Goal: Navigation & Orientation: Find specific page/section

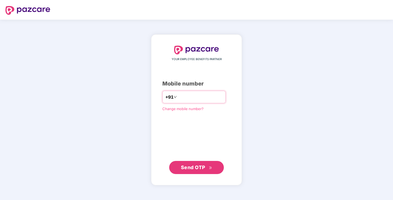
click at [205, 94] on input "number" at bounding box center [200, 97] width 45 height 9
type input "**********"
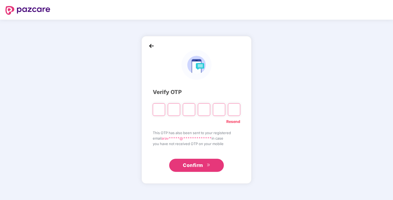
type input "*"
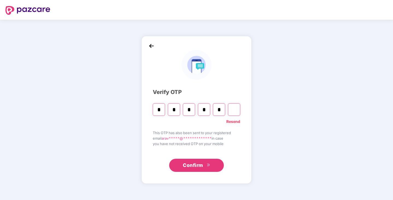
type input "*"
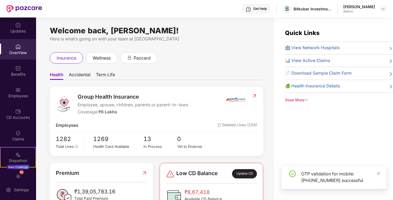
click at [381, 5] on div at bounding box center [383, 8] width 7 height 7
click at [384, 9] on img at bounding box center [383, 9] width 4 height 4
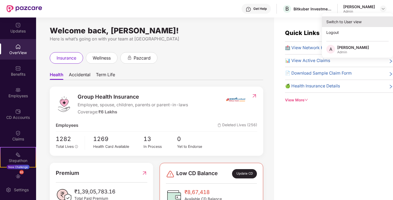
click at [344, 24] on div "Switch to User view" at bounding box center [357, 21] width 71 height 11
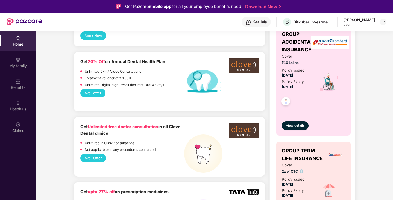
scroll to position [221, 0]
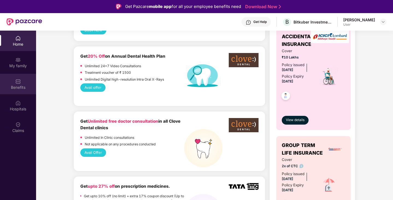
click at [18, 84] on div "Benefits" at bounding box center [18, 84] width 36 height 21
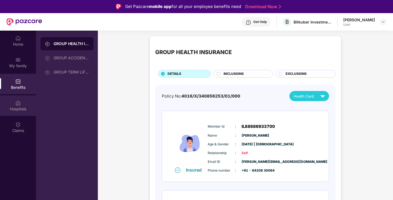
click at [21, 108] on div "Hospitals" at bounding box center [18, 108] width 36 height 5
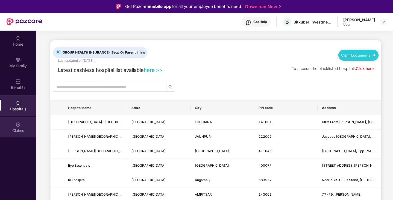
click at [20, 117] on div "Claims" at bounding box center [18, 127] width 36 height 21
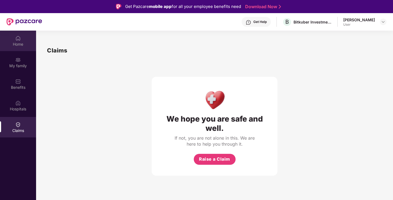
click at [22, 40] on div "Home" at bounding box center [18, 41] width 36 height 21
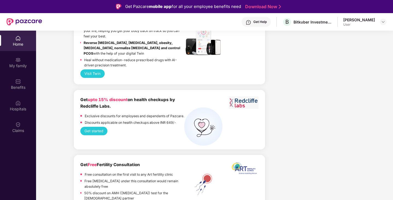
scroll to position [1003, 0]
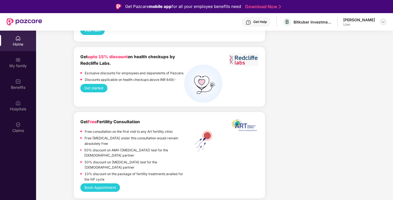
click at [381, 23] on div at bounding box center [383, 22] width 7 height 7
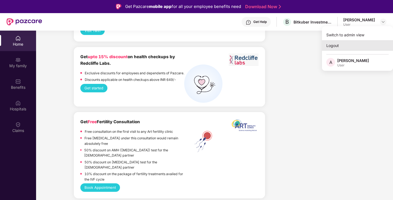
click at [351, 48] on div "Logout" at bounding box center [357, 45] width 71 height 11
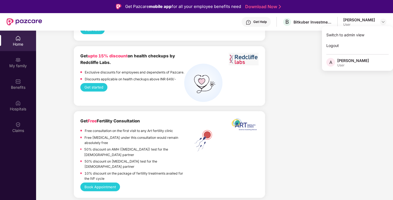
scroll to position [1002, 0]
